Goal: Information Seeking & Learning: Learn about a topic

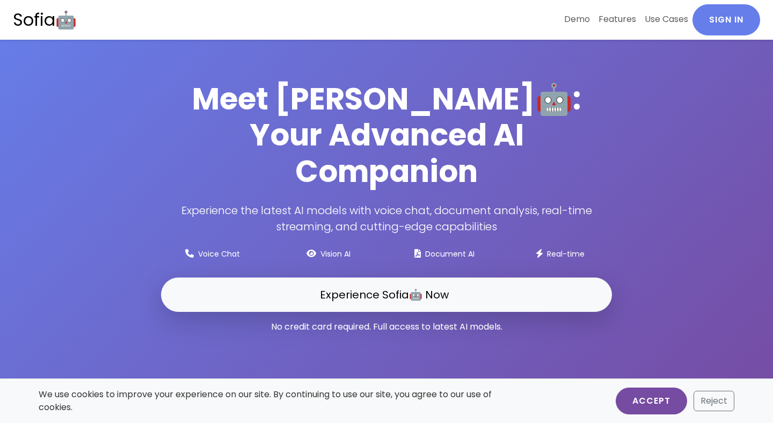
click at [647, 394] on button "Accept" at bounding box center [651, 401] width 71 height 27
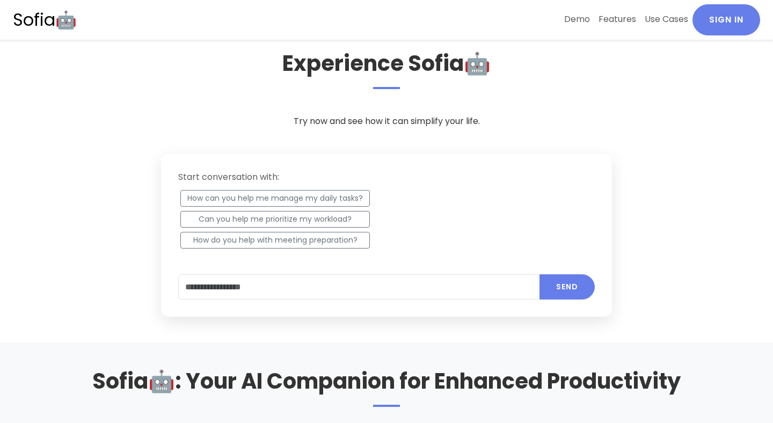
scroll to position [425, 0]
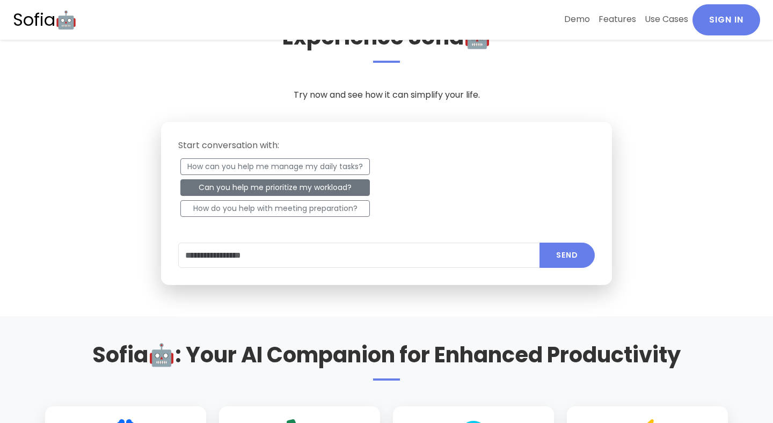
click at [320, 188] on button "Can you help me prioritize my workload?" at bounding box center [275, 187] width 190 height 17
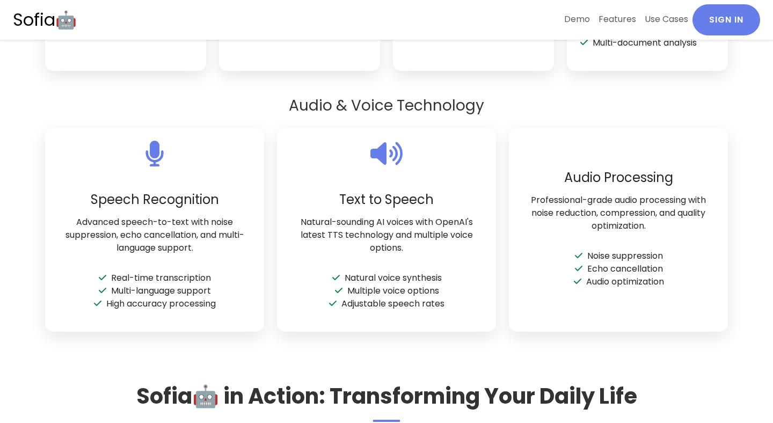
scroll to position [1464, 0]
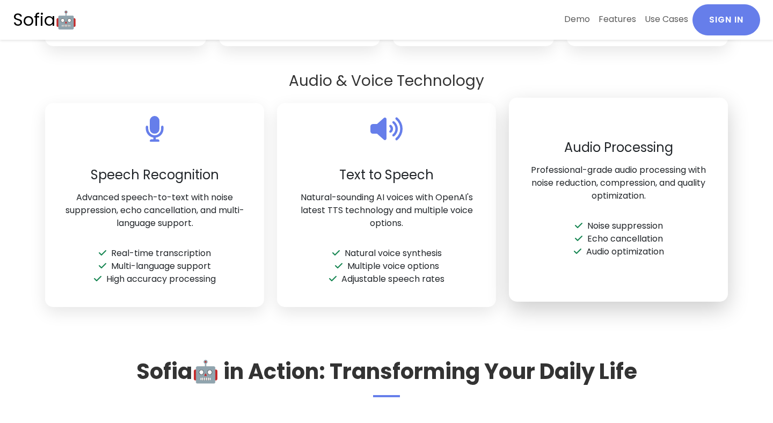
drag, startPoint x: 598, startPoint y: 118, endPoint x: 665, endPoint y: 118, distance: 67.7
click at [665, 118] on div "Audio Processing Professional-grade audio processing with noise reduction, comp…" at bounding box center [618, 200] width 219 height 205
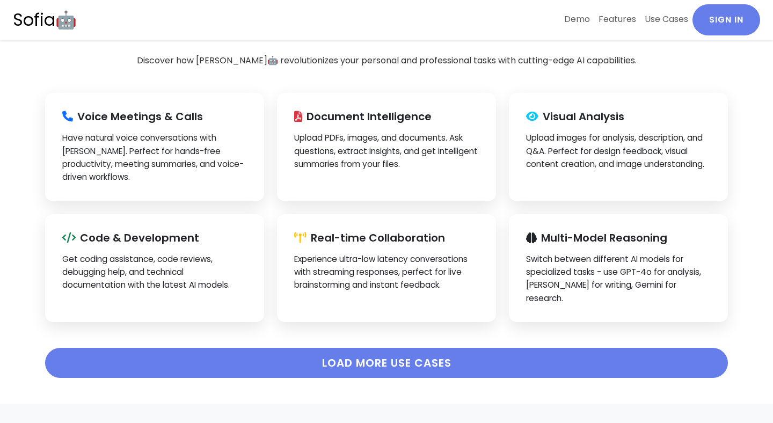
scroll to position [1834, 0]
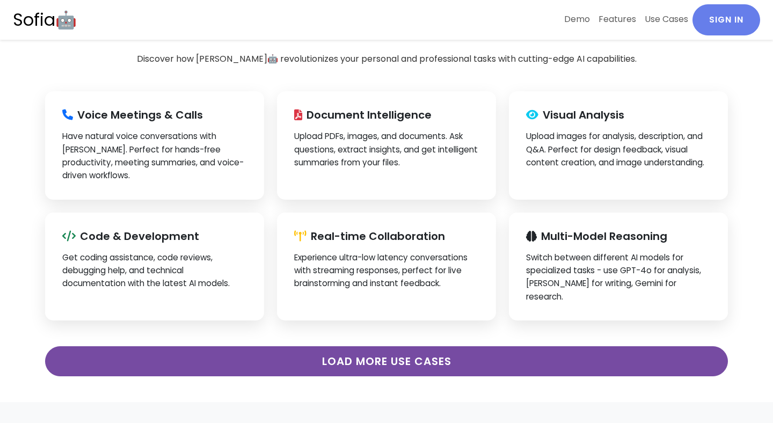
click at [375, 346] on button "Load More Use Cases" at bounding box center [386, 361] width 683 height 30
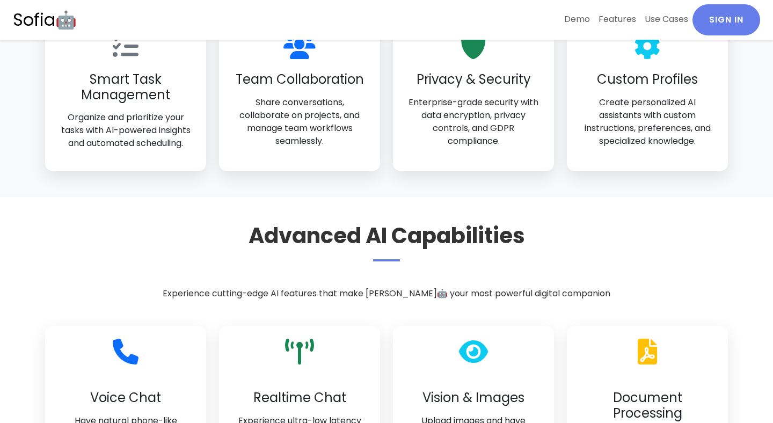
scroll to position [0, 0]
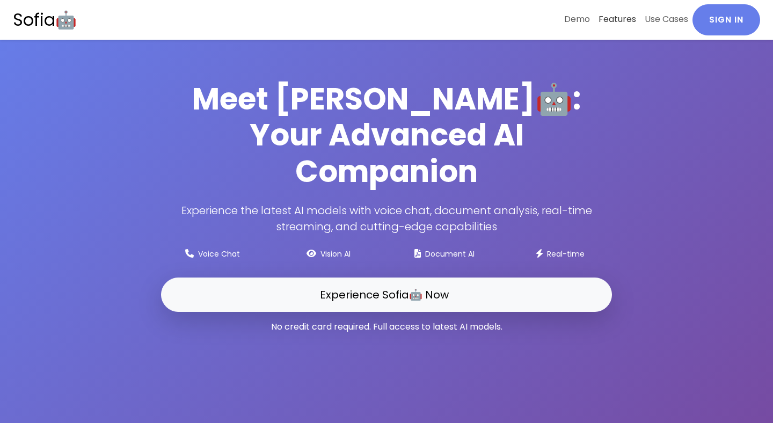
click at [621, 16] on link "Features" at bounding box center [618, 19] width 46 height 30
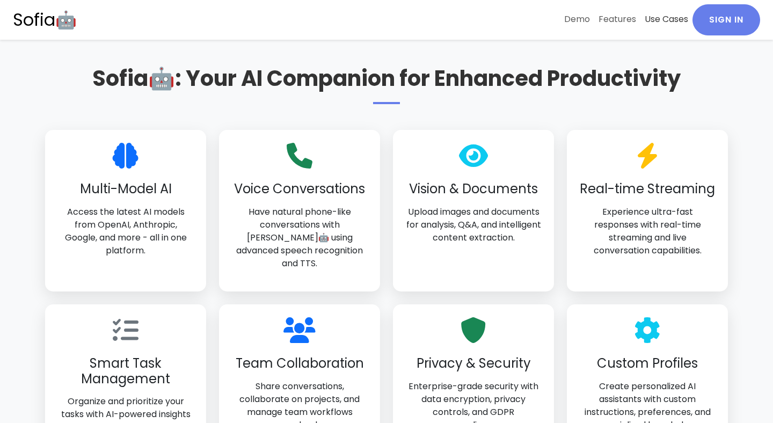
click at [660, 18] on link "Use Cases" at bounding box center [667, 19] width 52 height 30
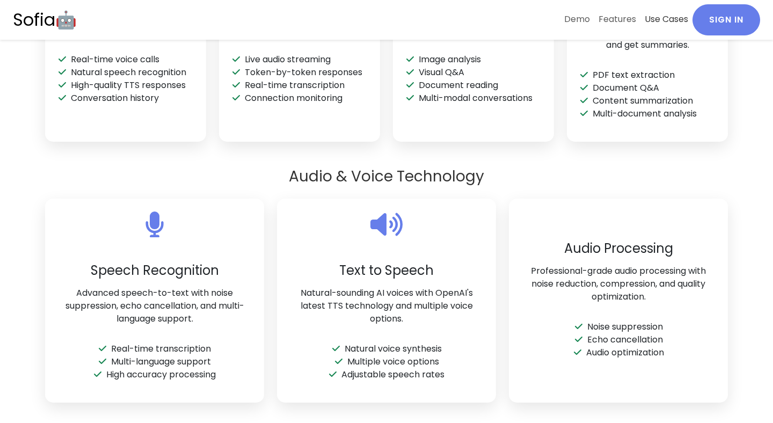
scroll to position [1360, 0]
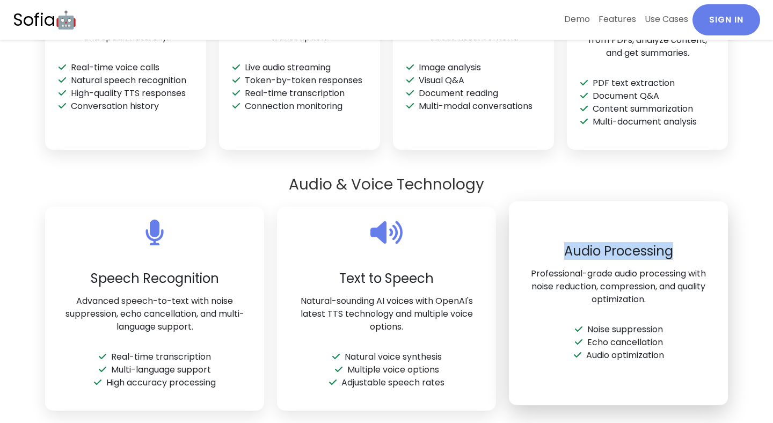
drag, startPoint x: 561, startPoint y: 246, endPoint x: 548, endPoint y: 232, distance: 19.4
click at [548, 232] on div "Audio Processing Professional-grade audio processing with noise reduction, comp…" at bounding box center [618, 303] width 219 height 205
copy h3 "Audio Processing"
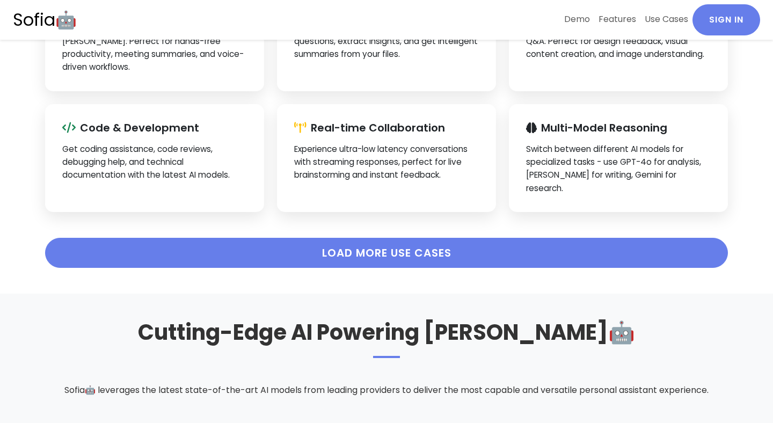
scroll to position [2008, 0]
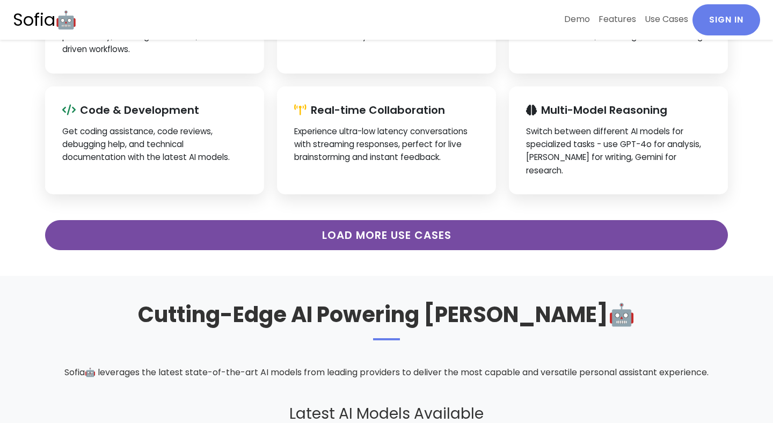
click at [435, 220] on button "Load More Use Cases" at bounding box center [386, 235] width 683 height 30
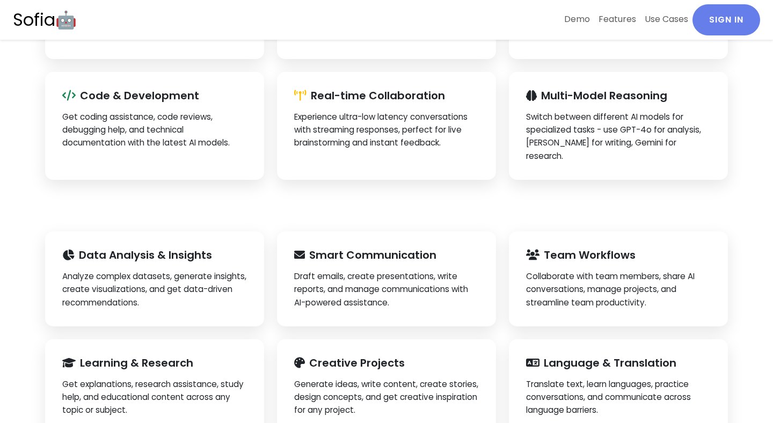
scroll to position [2025, 0]
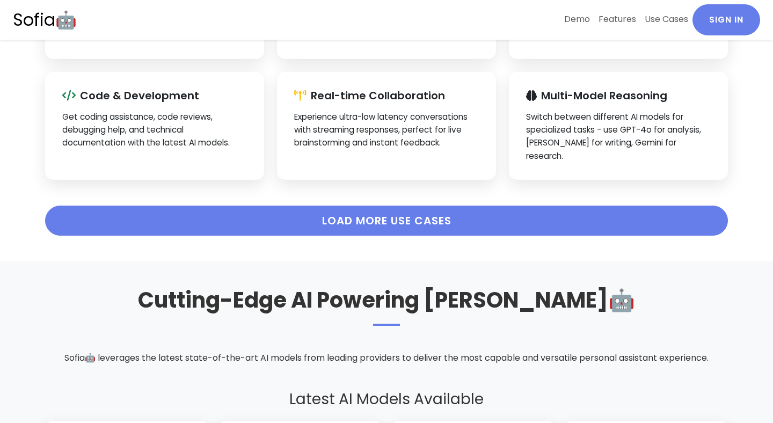
scroll to position [2025, 0]
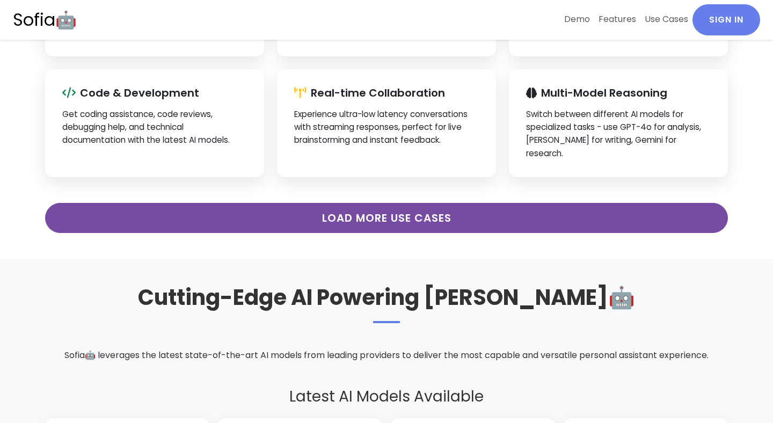
click at [287, 203] on button "Load More Use Cases" at bounding box center [386, 218] width 683 height 30
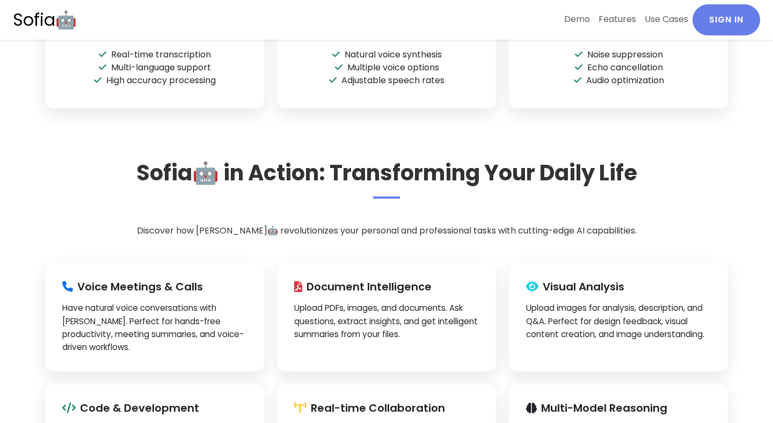
scroll to position [1779, 0]
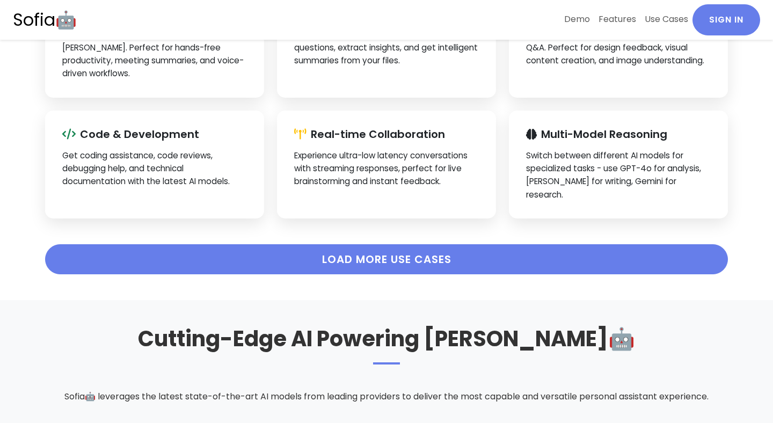
scroll to position [1992, 0]
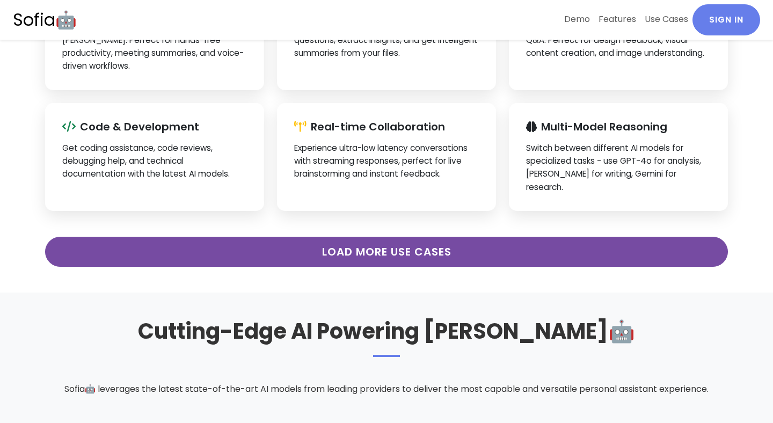
click at [311, 237] on button "Load More Use Cases" at bounding box center [386, 252] width 683 height 30
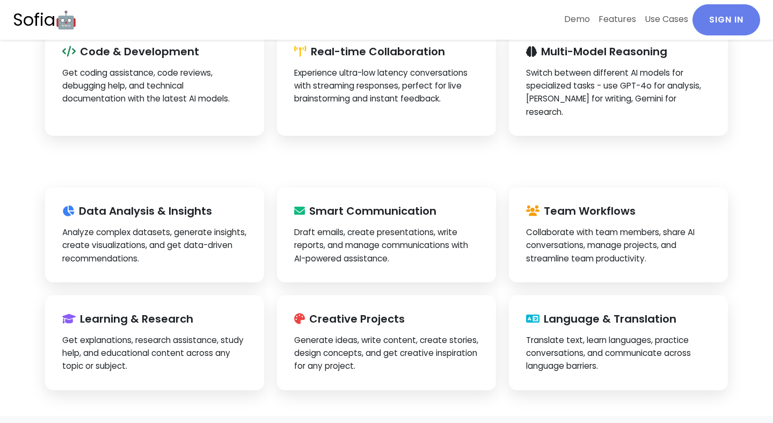
scroll to position [2067, 0]
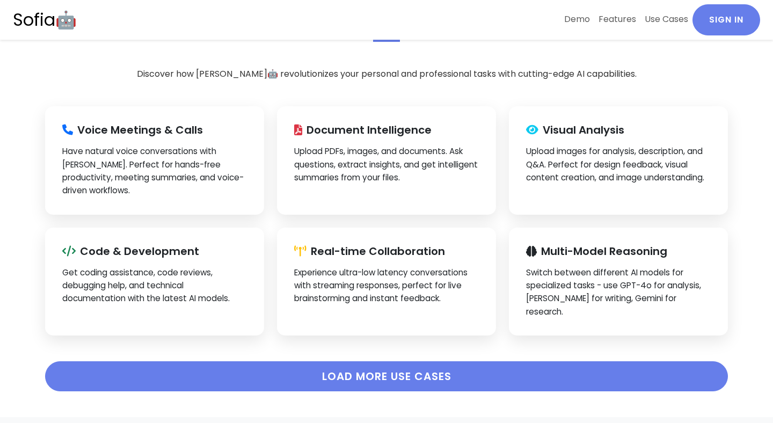
scroll to position [2041, 0]
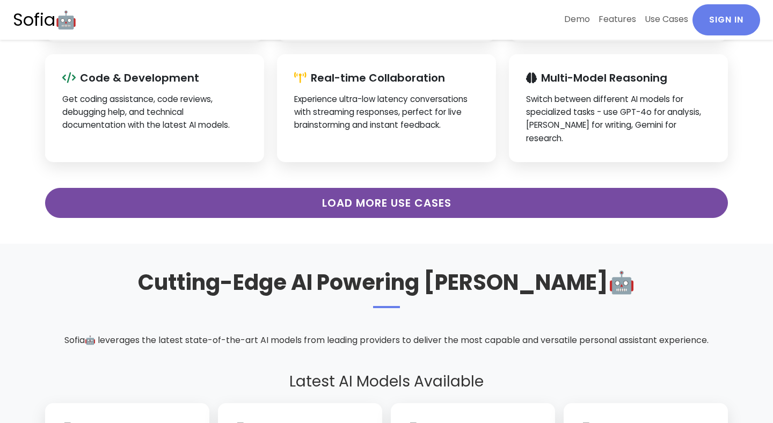
click at [320, 188] on button "Load More Use Cases" at bounding box center [386, 203] width 683 height 30
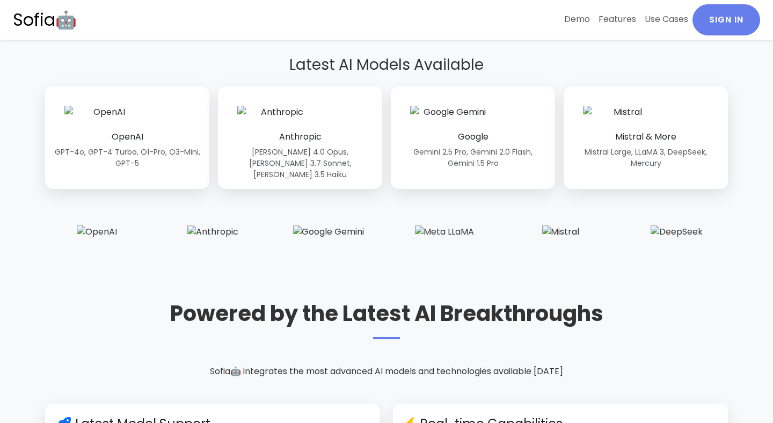
scroll to position [2359, 0]
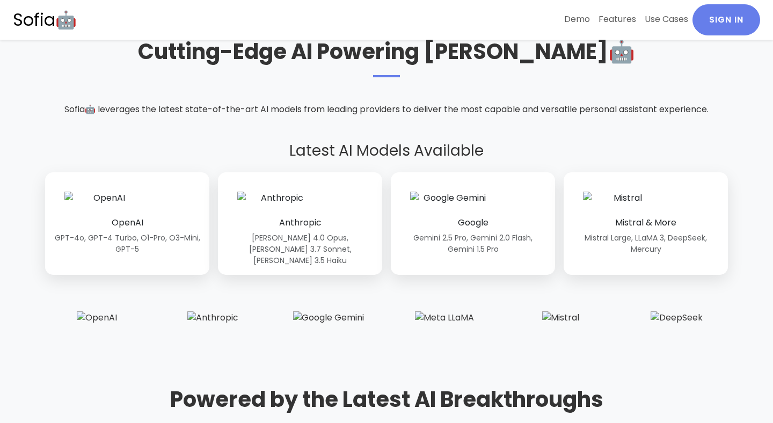
scroll to position [2265, 0]
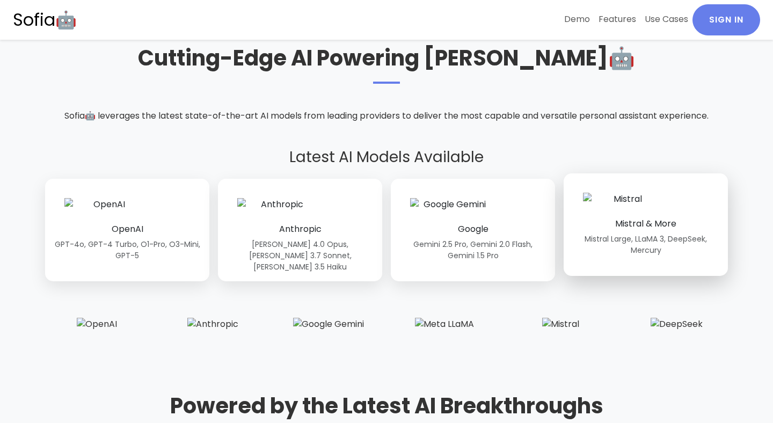
click at [631, 219] on h6 "Mistral & More" at bounding box center [646, 224] width 147 height 10
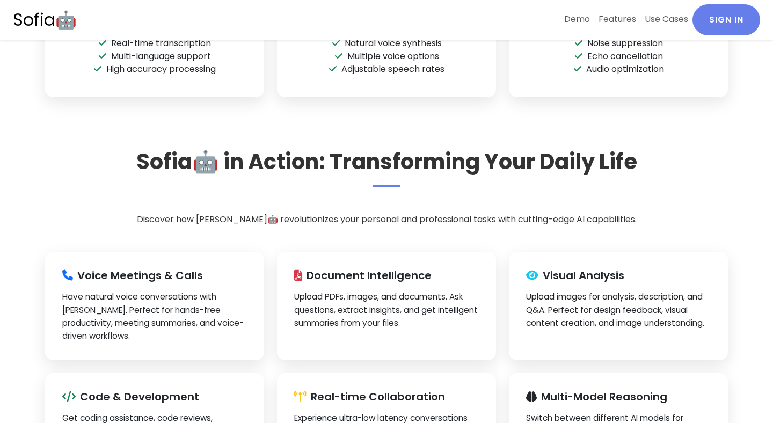
scroll to position [1913, 0]
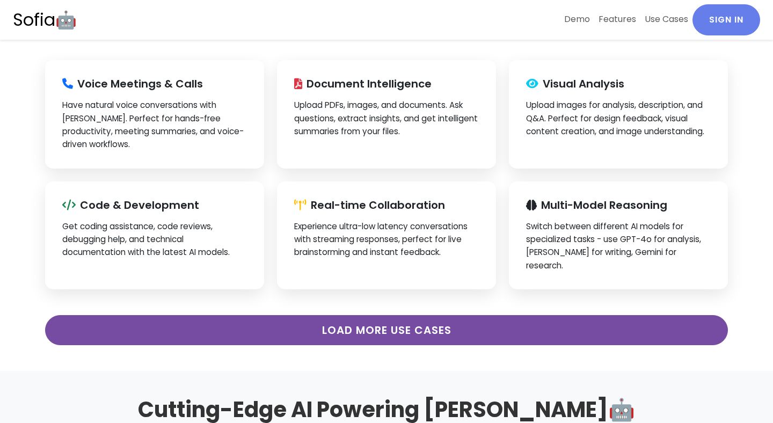
click at [412, 315] on button "Load More Use Cases" at bounding box center [386, 330] width 683 height 30
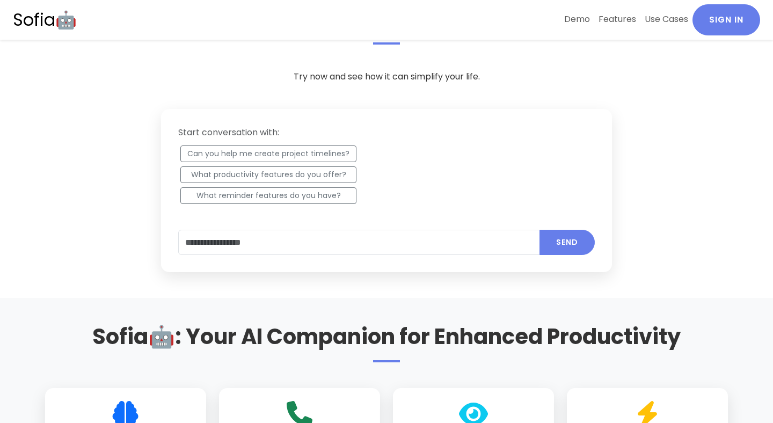
scroll to position [0, 0]
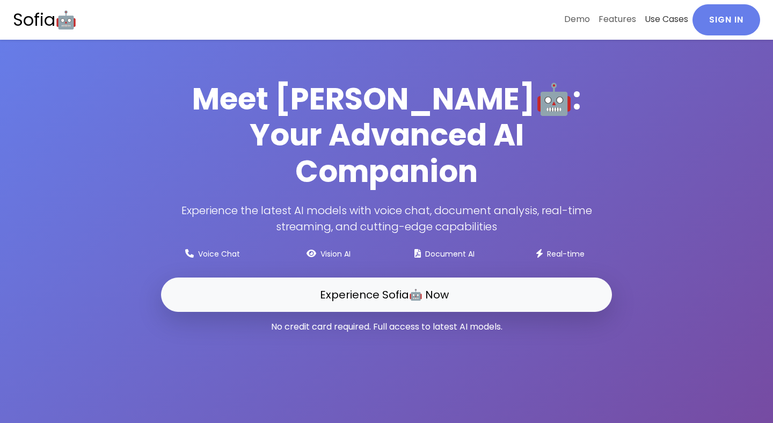
click at [661, 18] on link "Use Cases" at bounding box center [667, 19] width 52 height 30
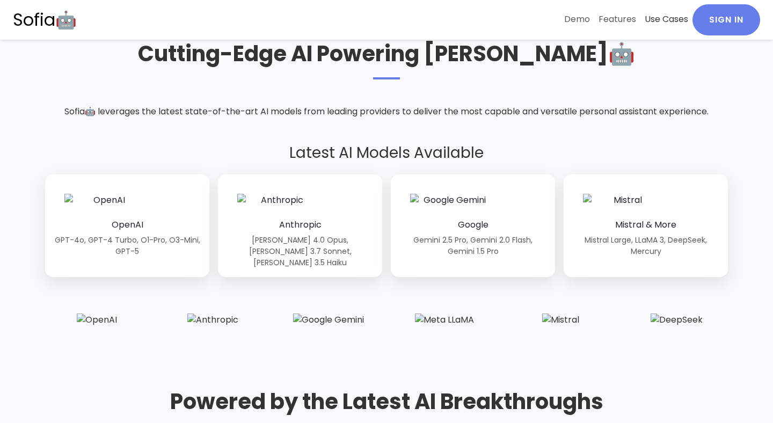
scroll to position [2386, 0]
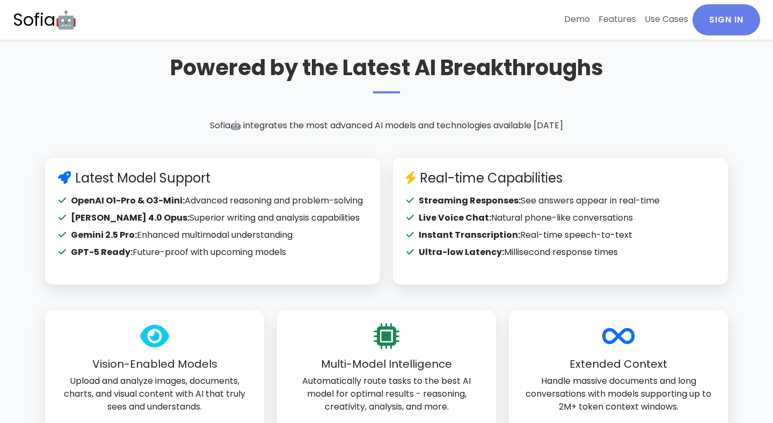
scroll to position [3070, 0]
